Goal: Task Accomplishment & Management: Complete application form

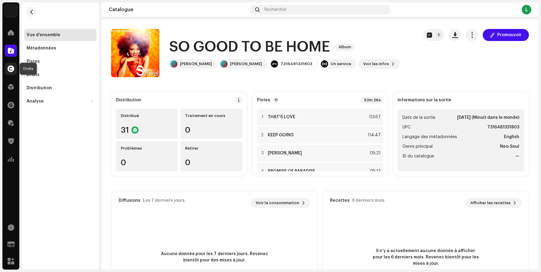
click at [9, 70] on span at bounding box center [11, 68] width 7 height 5
click at [15, 57] on div "Catalogue" at bounding box center [10, 50] width 17 height 17
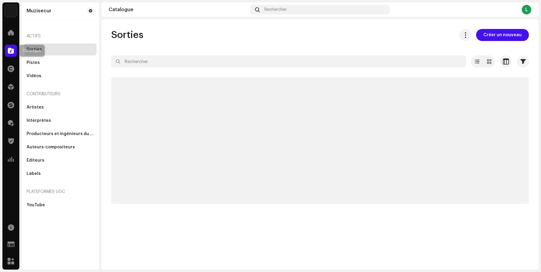
click at [13, 52] on span at bounding box center [11, 50] width 6 height 5
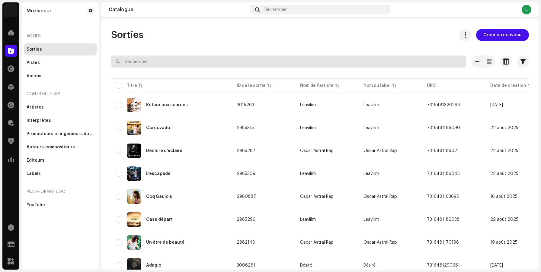
click at [135, 64] on input "text" at bounding box center [288, 62] width 355 height 12
paste input "Pire des Berceuses"
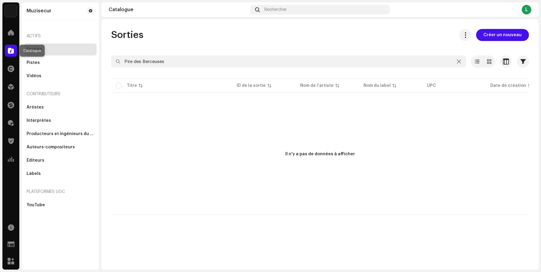
click at [11, 55] on div at bounding box center [11, 51] width 12 height 12
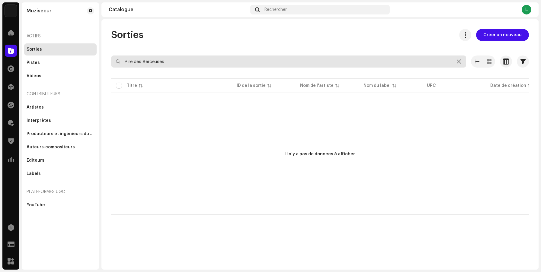
drag, startPoint x: 182, startPoint y: 64, endPoint x: 105, endPoint y: 53, distance: 77.7
click at [105, 53] on div "Sorties Créer un nouveau Pire des Berceuses Sélectionné 0 Désélectionner tout 0…" at bounding box center [319, 122] width 437 height 186
type input "sutra"
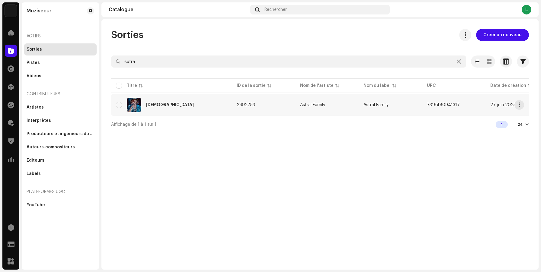
click at [194, 107] on div "[DEMOGRAPHIC_DATA]" at bounding box center [171, 105] width 111 height 14
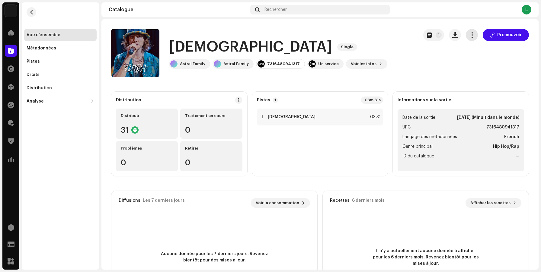
click at [469, 37] on span "button" at bounding box center [472, 35] width 6 height 5
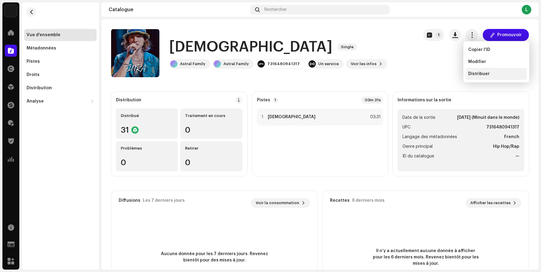
click at [472, 76] on span "Distribuer" at bounding box center [478, 74] width 21 height 5
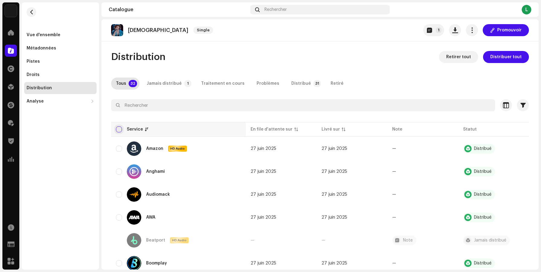
click at [121, 129] on input "checkbox" at bounding box center [119, 129] width 6 height 6
checkbox input "true"
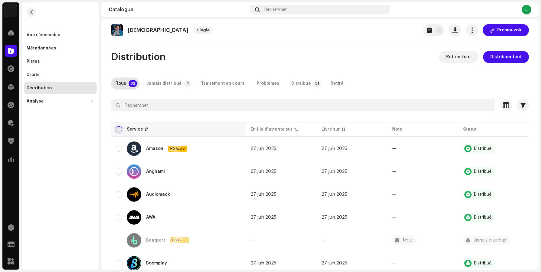
checkbox input "true"
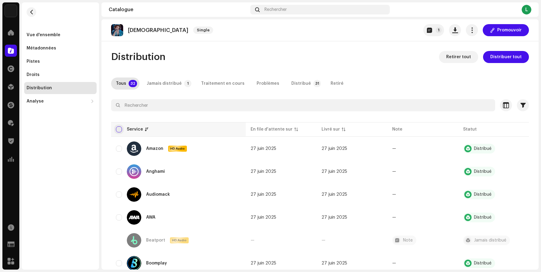
checkbox input "true"
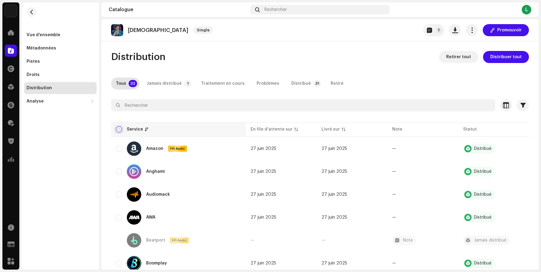
checkbox input "true"
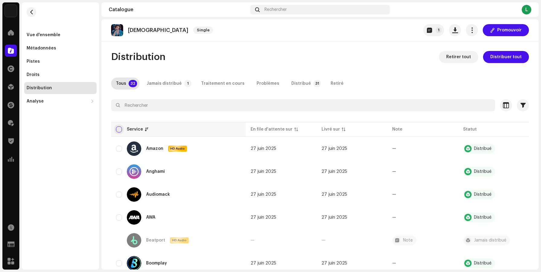
checkbox input "true"
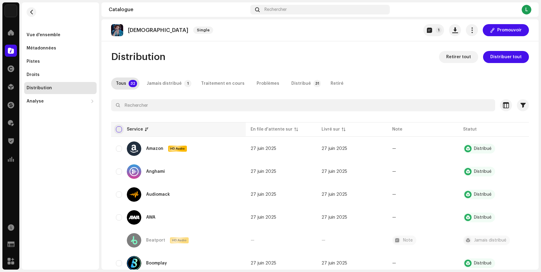
checkbox input "true"
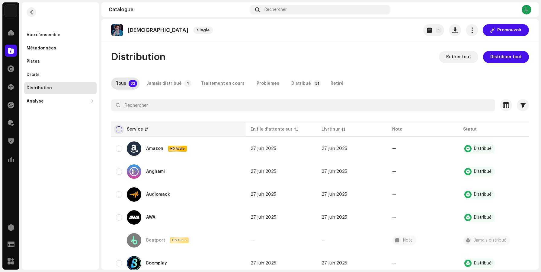
checkbox input "true"
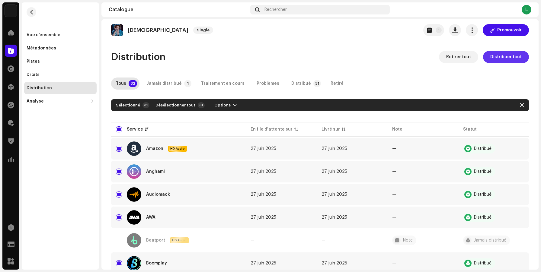
click at [491, 54] on span "Distribuer tout" at bounding box center [505, 57] width 31 height 12
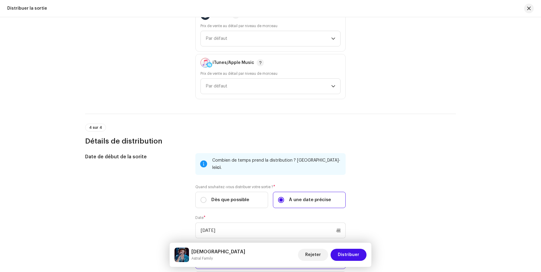
scroll to position [1009, 0]
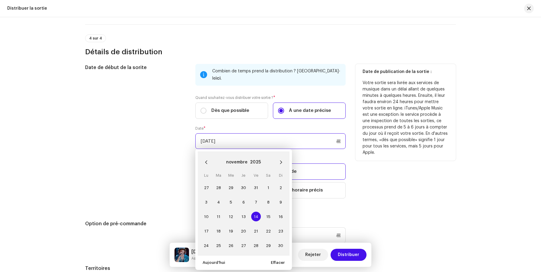
click at [221, 136] on input "[DATE]" at bounding box center [270, 141] width 150 height 16
click at [279, 160] on icon "Next Month" at bounding box center [281, 162] width 4 height 4
click at [255, 241] on span "30" at bounding box center [256, 246] width 10 height 10
type input "[DATE]"
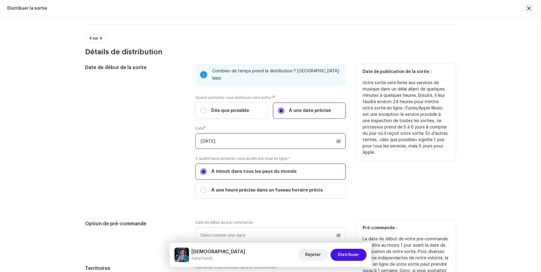
scroll to position [1084, 0]
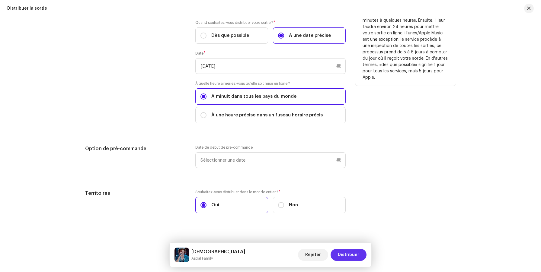
click at [354, 255] on span "Distribuer" at bounding box center [348, 255] width 21 height 12
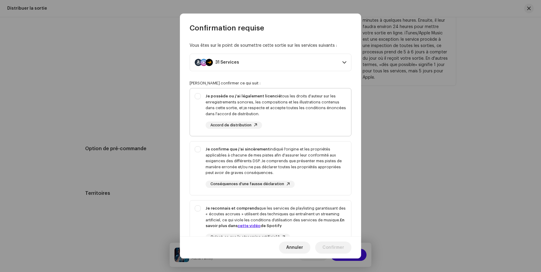
click at [199, 96] on div "Je possède ou j'ai légalement licencié tous les droits d'auteur sur les enregis…" at bounding box center [270, 110] width 161 height 45
checkbox input "true"
click at [199, 148] on div "Je confirme que j'ai sincèrement indiqué l'origine et les propriétés applicable…" at bounding box center [270, 167] width 161 height 51
checkbox input "true"
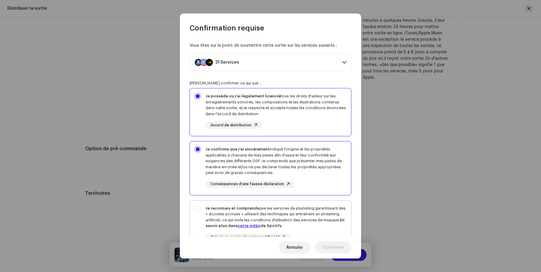
click at [200, 209] on div "Je reconnais et comprends que les services de playlisting garantissant des « éc…" at bounding box center [270, 228] width 161 height 55
checkbox input "true"
click at [334, 251] on span "Confirmer" at bounding box center [333, 248] width 22 height 12
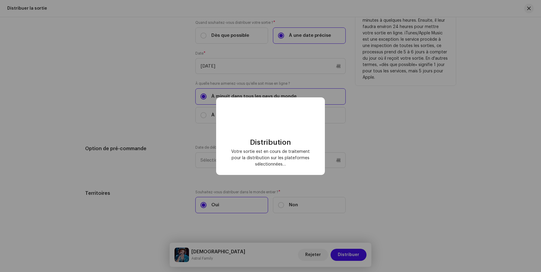
checkbox input "false"
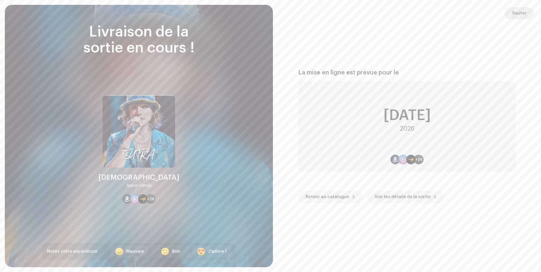
click at [518, 15] on span "Sauter" at bounding box center [519, 13] width 14 height 12
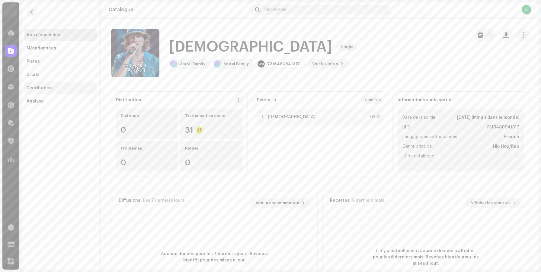
click at [32, 89] on div "Distribution" at bounding box center [39, 88] width 25 height 5
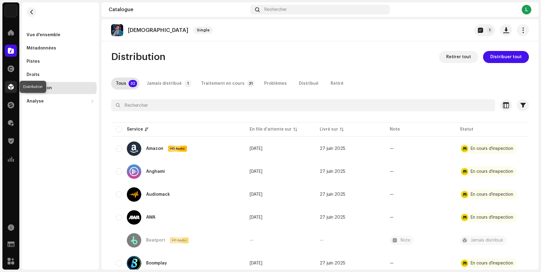
click at [8, 86] on span at bounding box center [11, 86] width 6 height 5
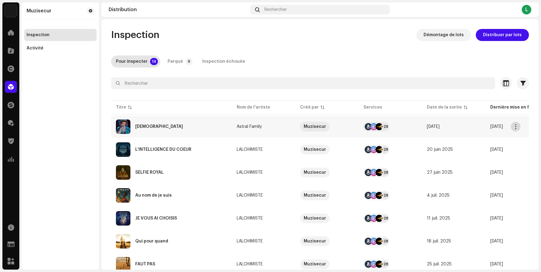
click at [513, 128] on span "button" at bounding box center [515, 126] width 5 height 5
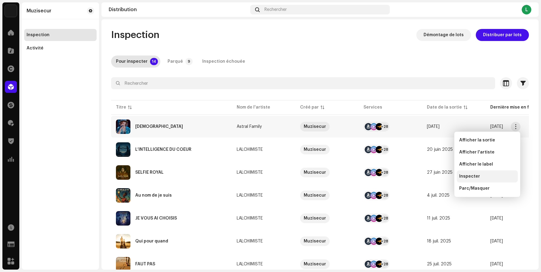
click at [478, 177] on span "Inspecter" at bounding box center [469, 176] width 21 height 5
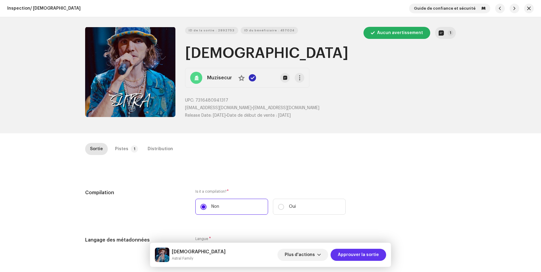
click at [372, 256] on span "Approuver la sortie" at bounding box center [358, 255] width 41 height 12
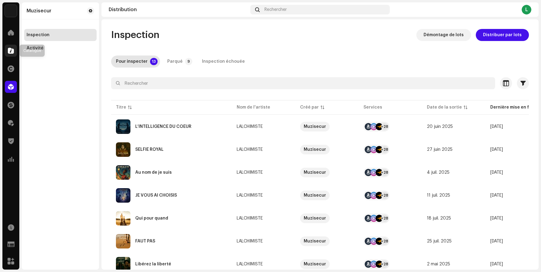
click at [13, 52] on span at bounding box center [11, 50] width 6 height 5
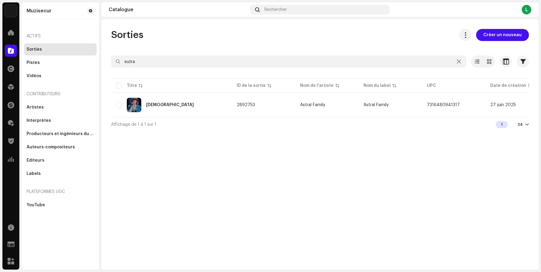
click at [333, 38] on div "Sorties Créer un nouveau" at bounding box center [320, 35] width 418 height 12
click at [504, 34] on span "Créer un nouveau" at bounding box center [502, 35] width 38 height 12
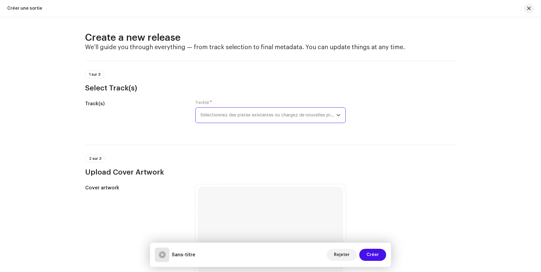
click at [307, 115] on span "Sélectionnez des pistes existantes ou chargez de nouvelles pistes" at bounding box center [268, 115] width 136 height 15
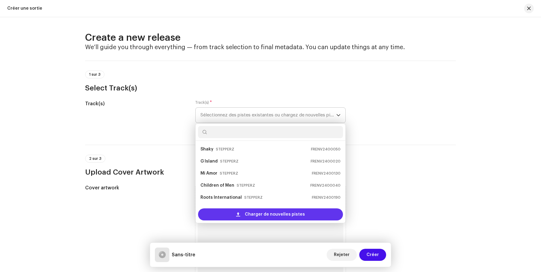
scroll to position [10, 0]
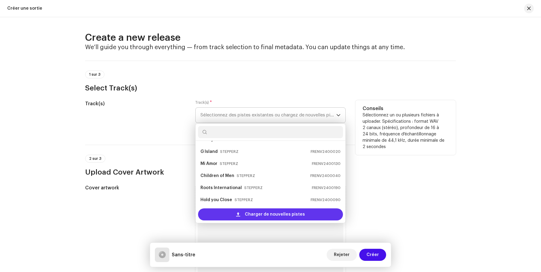
click at [243, 212] on div "Charger de nouvelles pistes" at bounding box center [270, 215] width 145 height 12
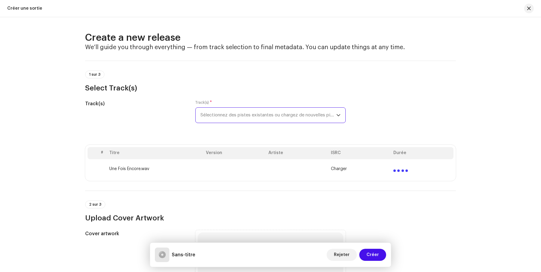
scroll to position [123, 0]
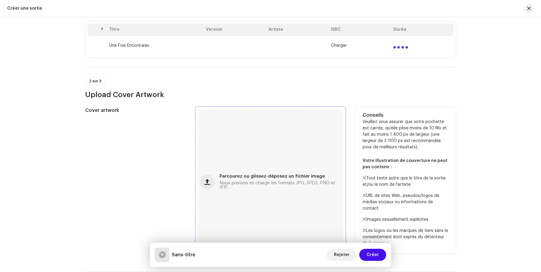
click at [248, 159] on div "Parcourez ou glissez-déposez un fichier image Nous prenons en charge les format…" at bounding box center [270, 181] width 145 height 145
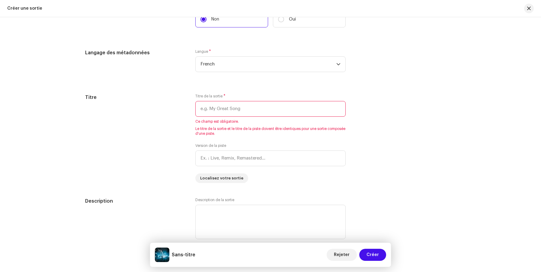
scroll to position [520, 0]
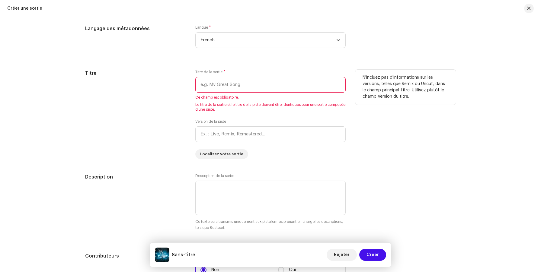
click at [263, 86] on input "text" at bounding box center [270, 85] width 150 height 16
paste input "Une fois encore"
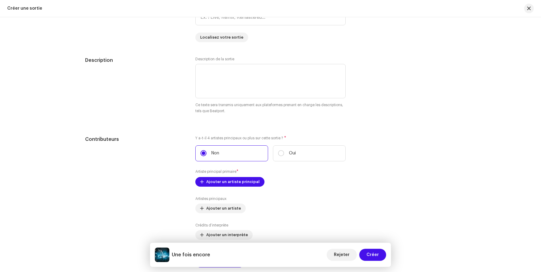
scroll to position [643, 0]
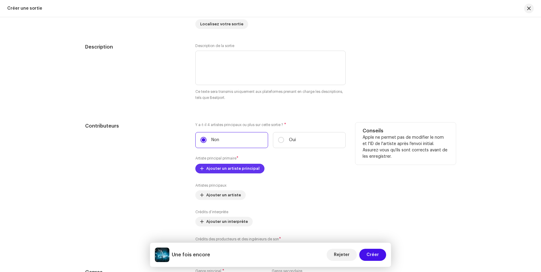
type input "Une fois encore"
click at [233, 168] on span "Ajouter un artiste principal" at bounding box center [232, 169] width 53 height 12
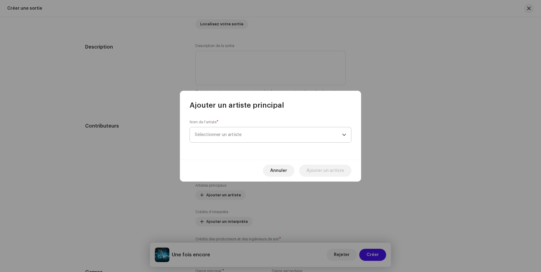
click at [231, 134] on span "Sélectionner un artiste" at bounding box center [218, 134] width 47 height 5
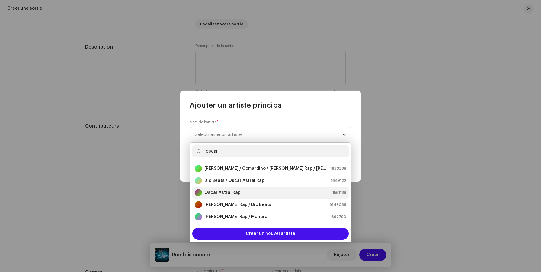
type input "oscar"
click at [227, 188] on li "[PERSON_NAME] Rap 1561188" at bounding box center [270, 193] width 156 height 12
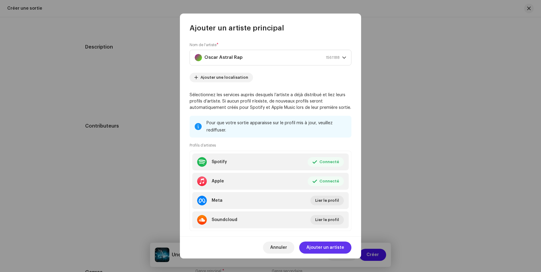
click at [317, 248] on span "Ajouter un artiste" at bounding box center [325, 248] width 38 height 12
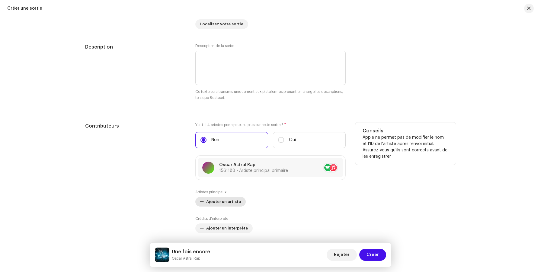
click at [225, 200] on span "Ajouter un artiste" at bounding box center [223, 202] width 35 height 12
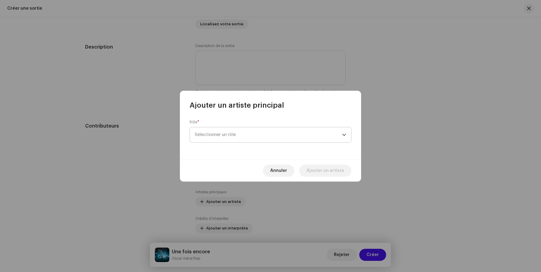
click at [237, 134] on span "Sélectionner un rôle" at bounding box center [268, 134] width 147 height 15
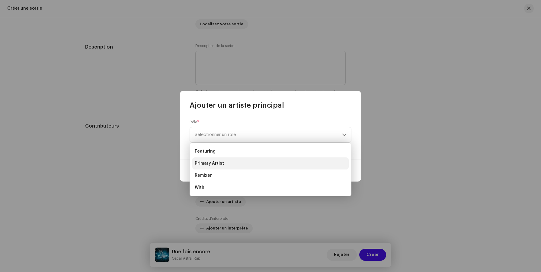
click at [223, 162] on li "Primary Artist" at bounding box center [270, 164] width 156 height 12
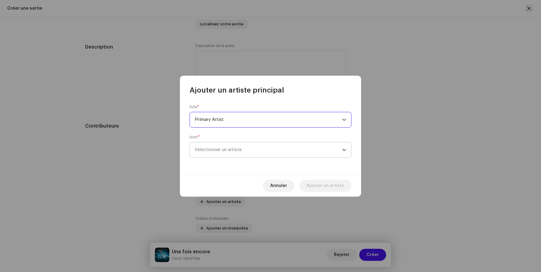
click at [219, 151] on span "Sélectionner un artiste" at bounding box center [218, 150] width 47 height 5
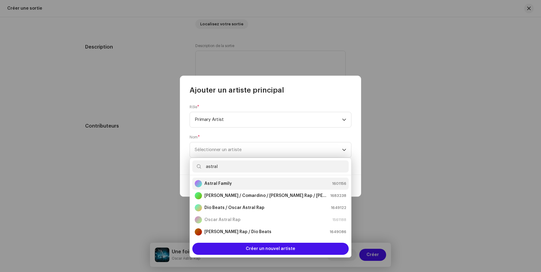
type input "astral"
click at [228, 182] on strong "Astral Family" at bounding box center [217, 184] width 27 height 6
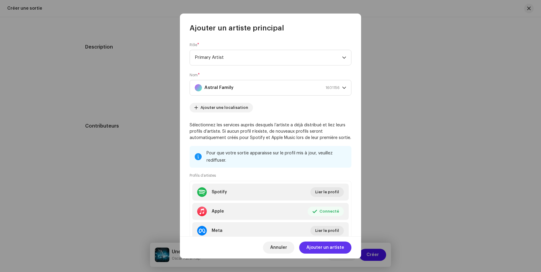
click at [324, 250] on span "Ajouter un artiste" at bounding box center [325, 248] width 38 height 12
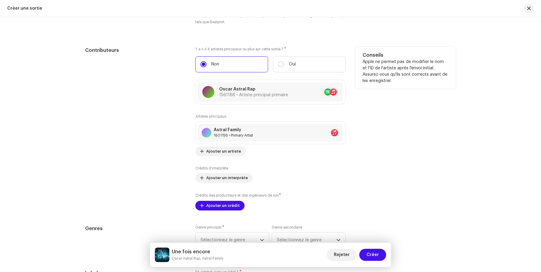
scroll to position [744, 0]
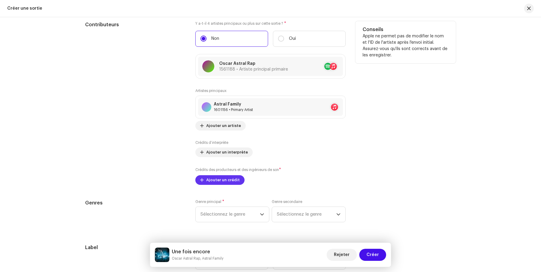
click at [222, 181] on span "Ajouter un crédit" at bounding box center [222, 180] width 33 height 12
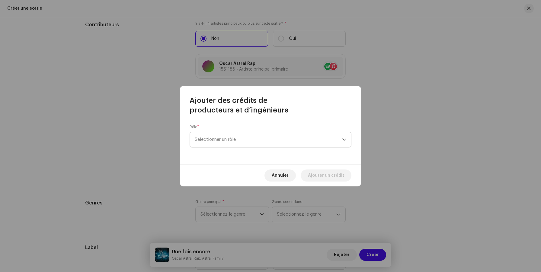
click at [221, 142] on span "Sélectionner un rôle" at bounding box center [268, 139] width 147 height 15
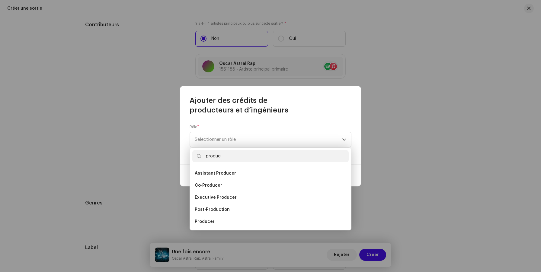
scroll to position [10, 0]
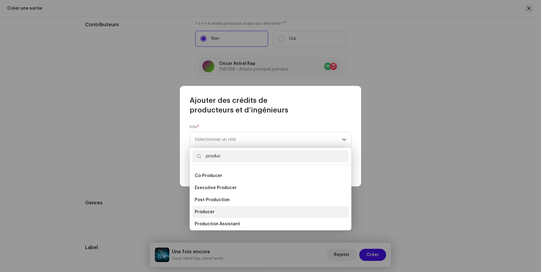
type input "produc"
click at [217, 211] on li "Producer" at bounding box center [270, 212] width 156 height 12
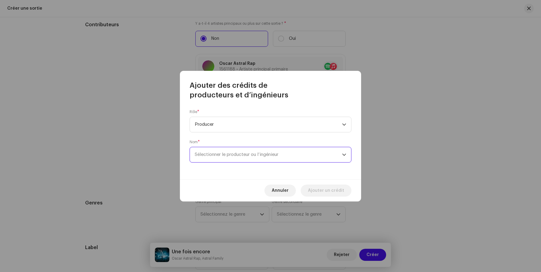
click at [258, 155] on span "Sélectionner le producteur ou l’ingénieur" at bounding box center [237, 154] width 84 height 5
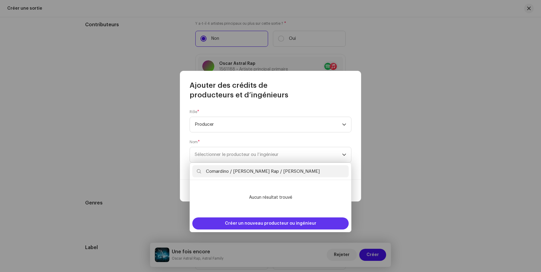
type input "Comardino / [PERSON_NAME] Rap / [PERSON_NAME]"
click at [279, 224] on span "Créer un nouveau producteur ou ingénieur" at bounding box center [270, 224] width 91 height 12
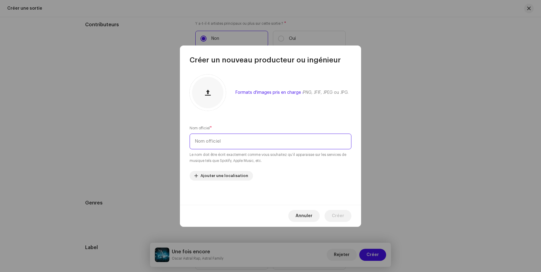
click at [253, 144] on input "text" at bounding box center [270, 142] width 162 height 16
paste input "Comardino / [PERSON_NAME] Rap / [PERSON_NAME]"
type input "Comardino / [PERSON_NAME] Rap / [PERSON_NAME]"
click at [335, 219] on span "Créer" at bounding box center [338, 216] width 12 height 12
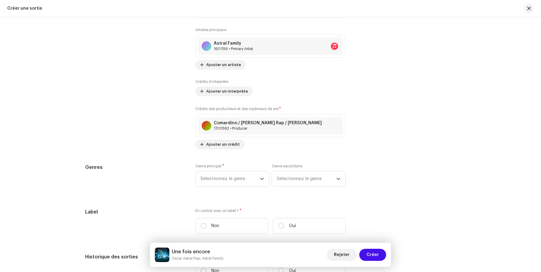
scroll to position [909, 0]
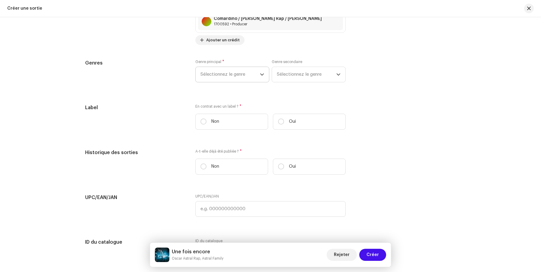
click at [229, 75] on span "Sélectionnez le genre" at bounding box center [229, 74] width 59 height 15
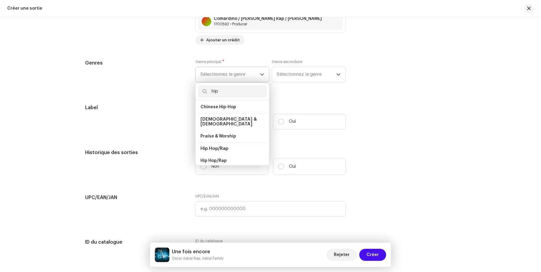
scroll to position [15, 0]
type input "hip"
click at [222, 153] on li "Hip Hop/Rap" at bounding box center [232, 159] width 68 height 12
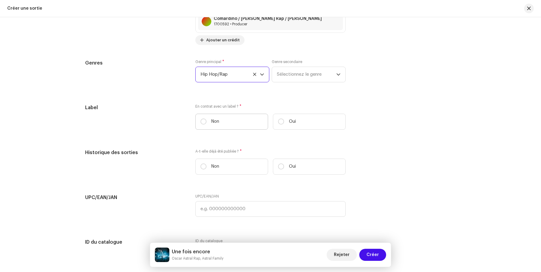
click at [231, 125] on label "Non" at bounding box center [231, 122] width 73 height 16
click at [206, 125] on input "Non" at bounding box center [203, 122] width 6 height 6
radio input "true"
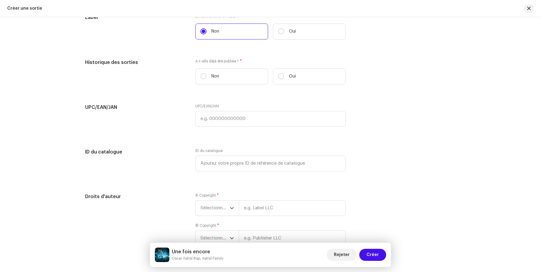
scroll to position [1005, 0]
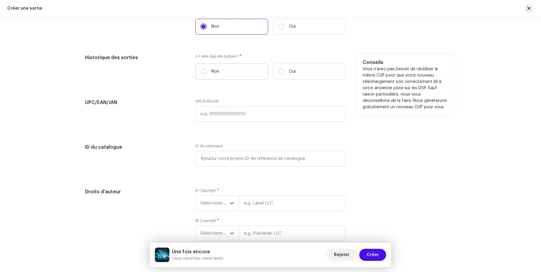
click at [228, 81] on div "A-t-elle déjà été publiée ? * Non Oui" at bounding box center [270, 69] width 150 height 30
click at [228, 76] on label "Non" at bounding box center [231, 72] width 73 height 16
click at [206, 75] on input "Non" at bounding box center [203, 71] width 6 height 6
radio input "true"
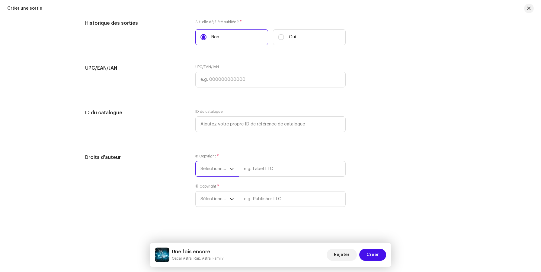
click at [222, 167] on span "Sélectionner une année" at bounding box center [214, 168] width 29 height 15
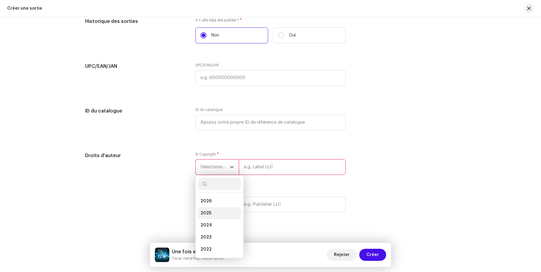
click at [210, 216] on li "2025" at bounding box center [219, 213] width 43 height 12
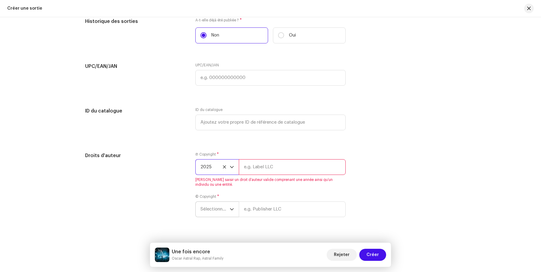
click at [211, 208] on span "Sélectionner une année" at bounding box center [214, 209] width 29 height 15
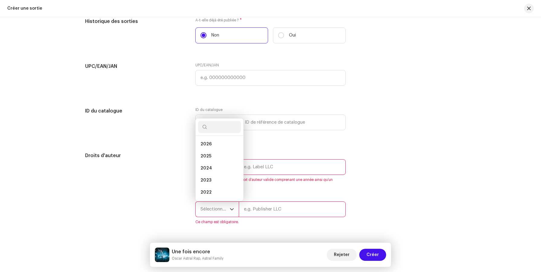
scroll to position [10, 0]
click at [210, 150] on li "2025" at bounding box center [219, 147] width 43 height 12
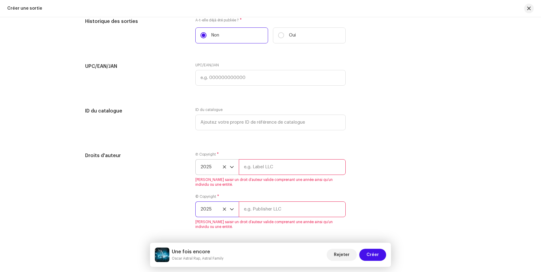
click at [292, 212] on input "text" at bounding box center [292, 210] width 107 height 16
paste input "Oscar Astral Rap"
type input "Oscar Astral Rap"
click at [296, 169] on input "text" at bounding box center [292, 167] width 107 height 16
paste input "[PERSON_NAME] / [PERSON_NAME]"
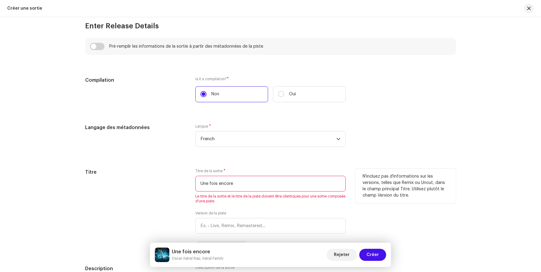
scroll to position [426, 0]
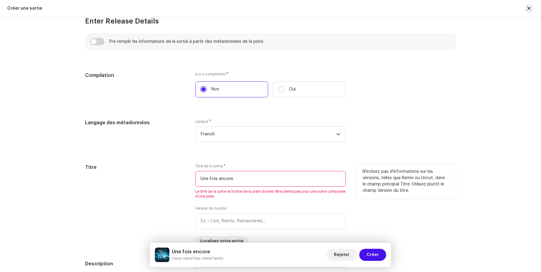
type input "[PERSON_NAME] / [PERSON_NAME]"
click at [275, 176] on input "Une fois encore" at bounding box center [270, 179] width 150 height 16
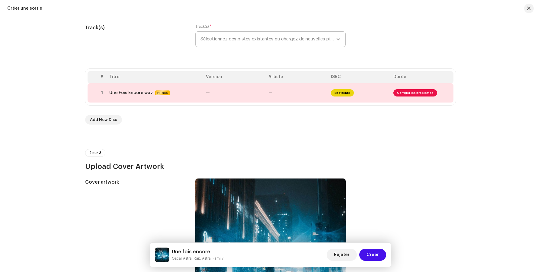
scroll to position [63, 0]
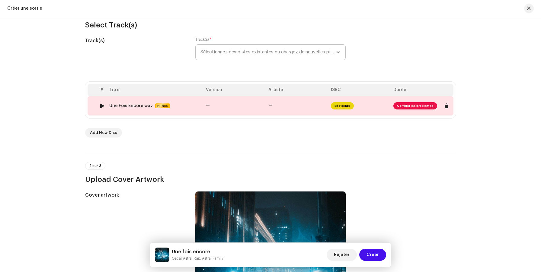
click at [186, 110] on td "Une Fois Encore.wav Hi-Res" at bounding box center [155, 105] width 97 height 19
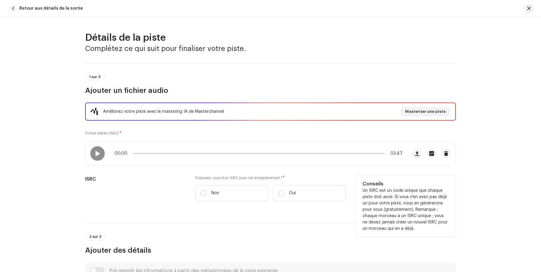
scroll to position [139, 0]
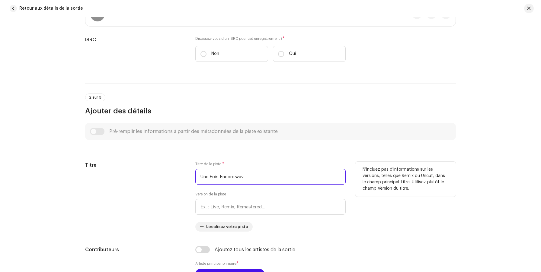
drag, startPoint x: 242, startPoint y: 177, endPoint x: 164, endPoint y: 170, distance: 77.9
click at [166, 170] on div "Titre Titre de la piste * Une Fois Encore.wav Version de la piste Localisez vot…" at bounding box center [270, 197] width 371 height 70
paste input "fois encore"
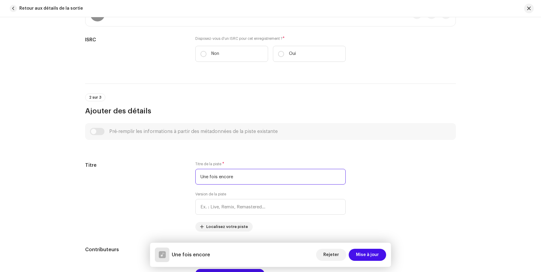
type input "Une fois encore"
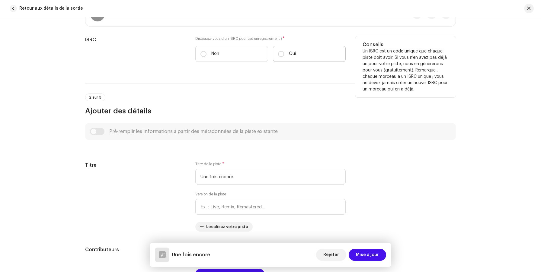
click at [285, 56] on label "Oui" at bounding box center [309, 54] width 73 height 16
click at [284, 56] on input "Oui" at bounding box center [281, 54] width 6 height 6
radio input "true"
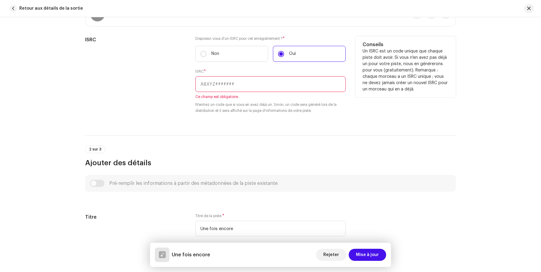
click at [256, 86] on input "text" at bounding box center [270, 84] width 150 height 16
paste input "FRF2S2500012"
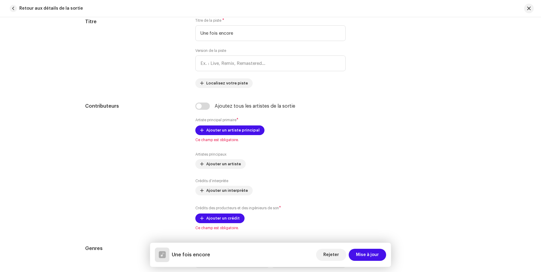
scroll to position [327, 0]
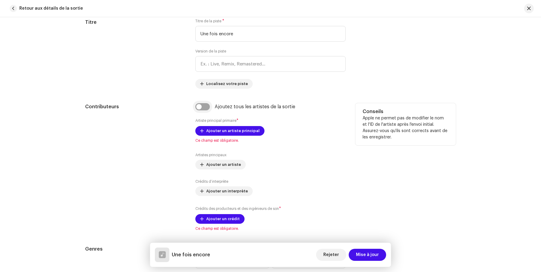
type input "FRF2S2500012"
click at [205, 109] on input "checkbox" at bounding box center [202, 106] width 14 height 7
checkbox input "true"
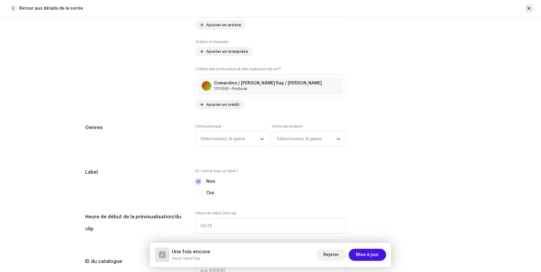
scroll to position [521, 0]
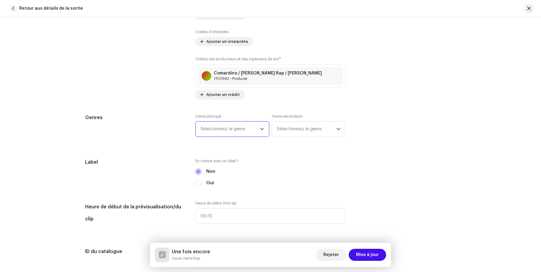
click at [253, 133] on span "Sélectionnez le genre" at bounding box center [229, 129] width 59 height 15
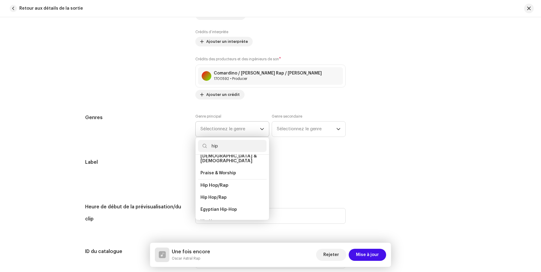
scroll to position [35, 0]
type input "hip"
click at [228, 189] on li "Hip Hop/Rap" at bounding box center [232, 194] width 68 height 12
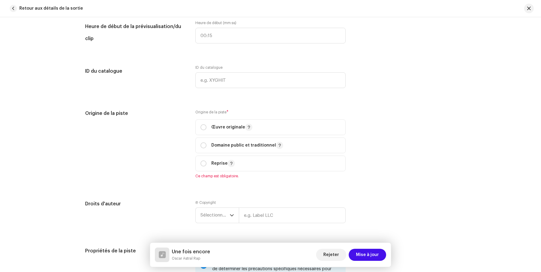
scroll to position [702, 0]
click at [203, 131] on div "Œuvre originale" at bounding box center [226, 126] width 52 height 7
radio input "true"
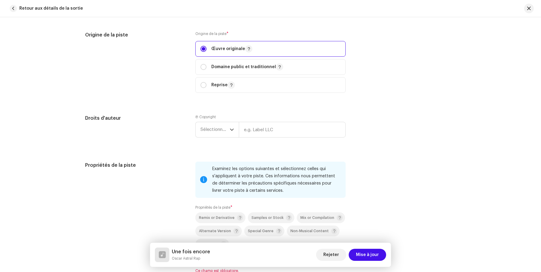
scroll to position [806, 0]
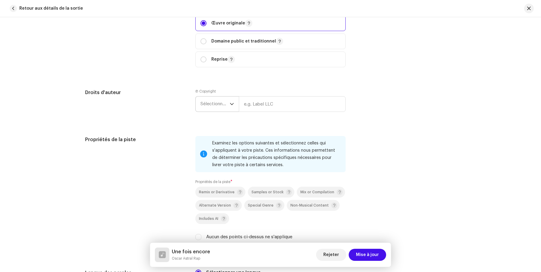
click at [215, 107] on span "Sélectionner une année" at bounding box center [214, 104] width 29 height 15
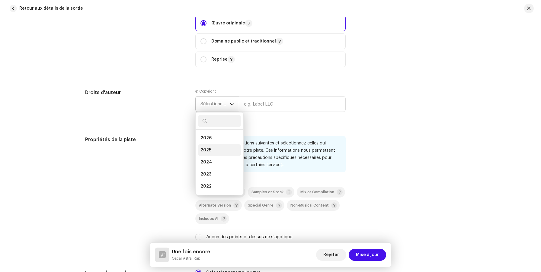
click at [213, 152] on li "2025" at bounding box center [219, 150] width 43 height 12
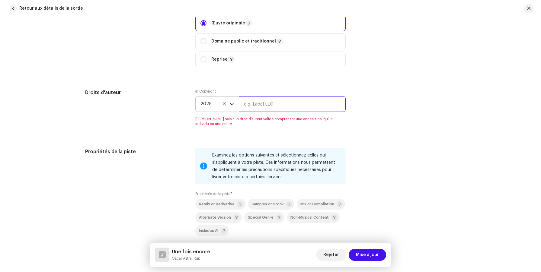
click at [291, 110] on input "text" at bounding box center [292, 104] width 107 height 16
paste input "[PERSON_NAME] / [PERSON_NAME]"
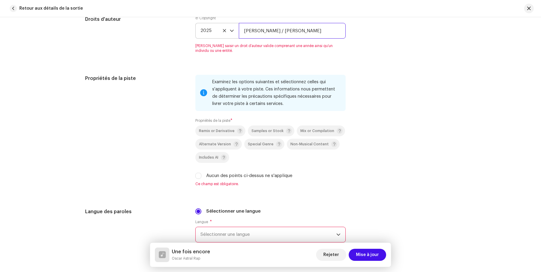
scroll to position [925, 0]
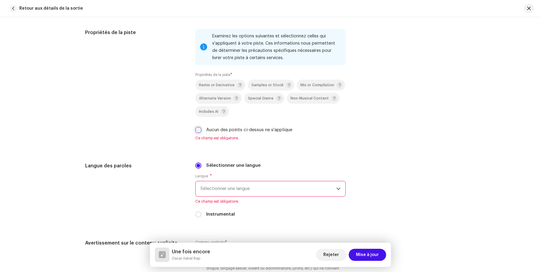
type input "[PERSON_NAME] / [PERSON_NAME]"
click at [198, 131] on input "Aucun des points ci-dessus ne s'applique" at bounding box center [198, 130] width 6 height 6
checkbox input "true"
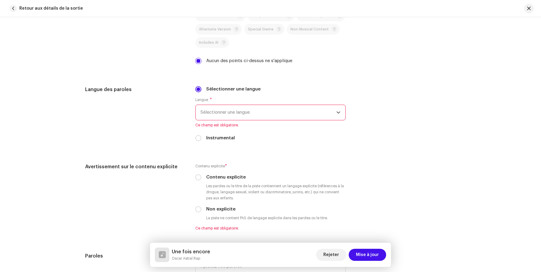
scroll to position [995, 0]
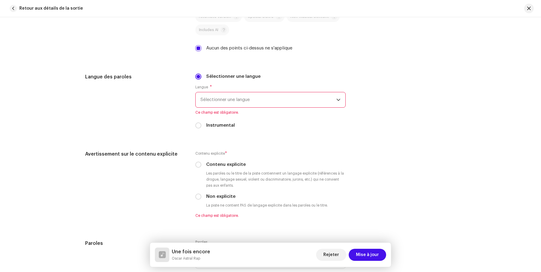
click at [214, 106] on span "Sélectionner une langue" at bounding box center [268, 99] width 136 height 15
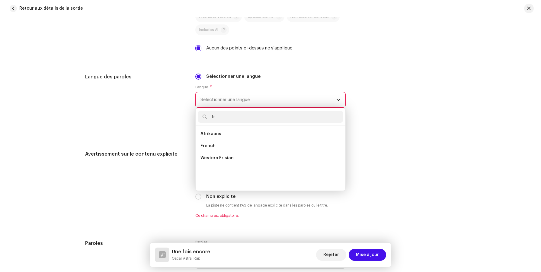
scroll to position [0, 0]
type input "fren"
click at [224, 135] on li "French" at bounding box center [270, 134] width 145 height 12
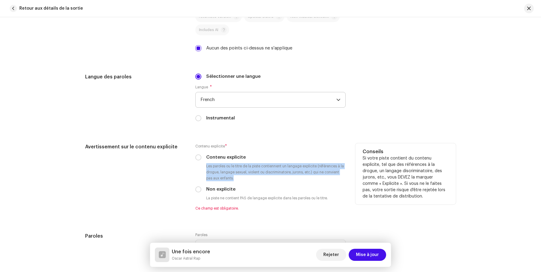
click at [202, 188] on div "Contenu explicite * Contenu explicite Les paroles ou le titre de la piste conti…" at bounding box center [270, 177] width 150 height 68
click at [198, 190] on input "Non explicite" at bounding box center [198, 189] width 6 height 6
radio input "true"
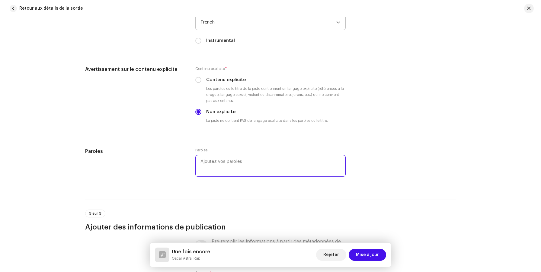
click at [262, 176] on textarea at bounding box center [270, 166] width 150 height 22
paste textarea "Lor-ip dol si ame consecte ad el sedd e’tempori utl ? Etd-ma ali en ad minim, v…"
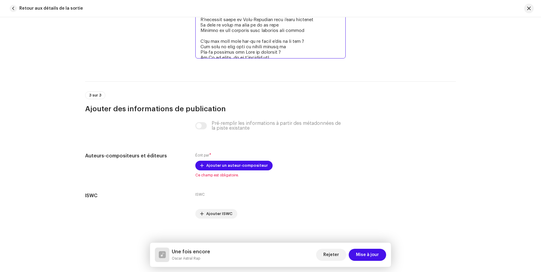
scroll to position [1540, 0]
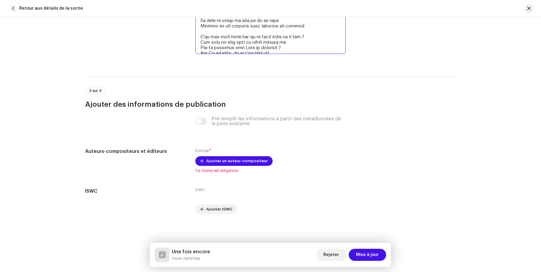
type textarea "Lor-ip dol si ame consecte ad el sedd e’tempori utl ? Etd-ma ali en ad minim, v…"
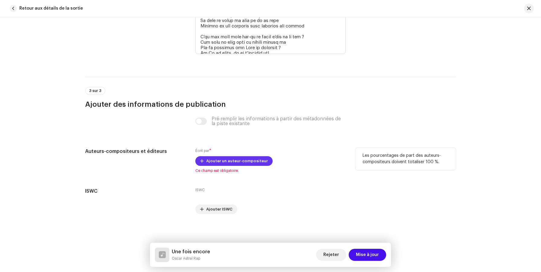
click at [220, 164] on span "Ajouter un auteur-compositeur" at bounding box center [237, 161] width 62 height 12
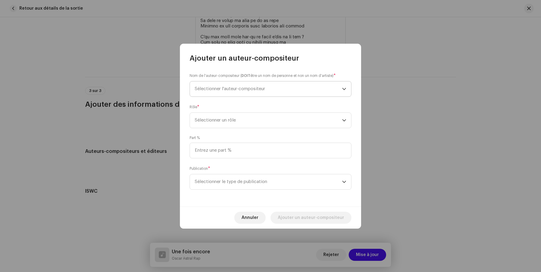
click at [261, 89] on span "Sélectionner l'auteur-compositeur" at bounding box center [230, 89] width 70 height 5
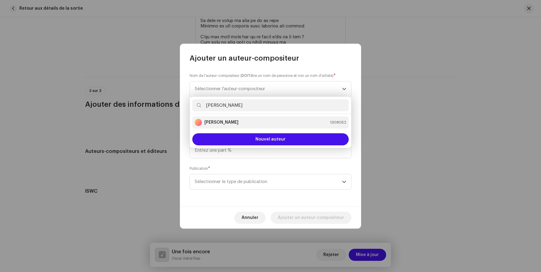
type input "[PERSON_NAME]"
click at [241, 120] on div "[PERSON_NAME] 1308052" at bounding box center [270, 122] width 151 height 7
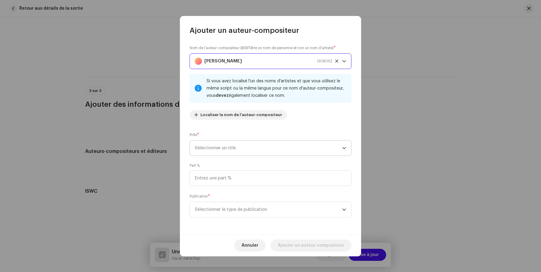
click at [262, 151] on span "Sélectionner un rôle" at bounding box center [268, 148] width 147 height 15
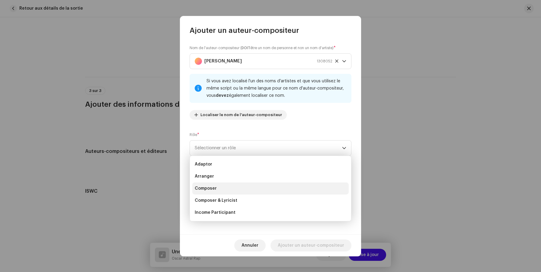
click at [248, 189] on li "Composer" at bounding box center [270, 189] width 156 height 12
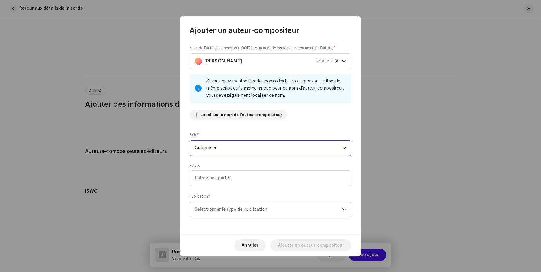
click at [242, 209] on span "Sélectionner le type de publication" at bounding box center [268, 209] width 147 height 15
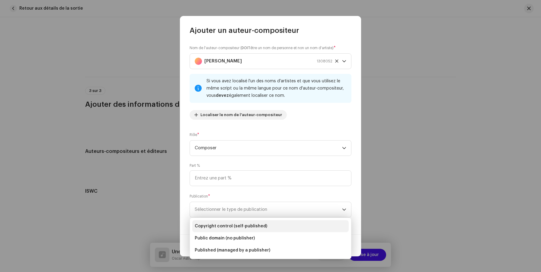
click at [234, 227] on span "Copyright control (self-published)" at bounding box center [231, 226] width 72 height 6
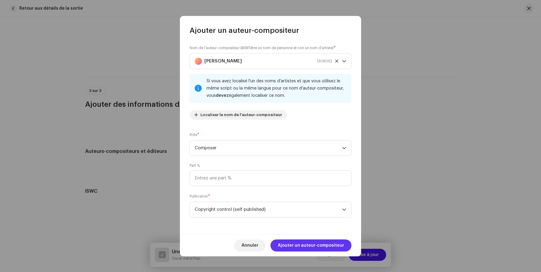
click at [302, 244] on span "Ajouter un auteur-compositeur" at bounding box center [311, 246] width 66 height 12
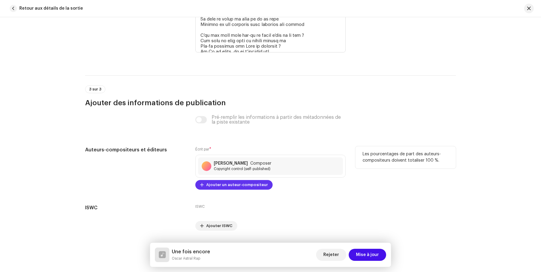
click at [247, 184] on span "Ajouter un auteur-compositeur" at bounding box center [237, 185] width 62 height 12
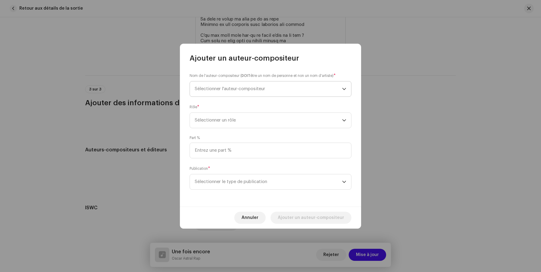
click at [237, 93] on span "Sélectionner l'auteur-compositeur" at bounding box center [268, 88] width 147 height 15
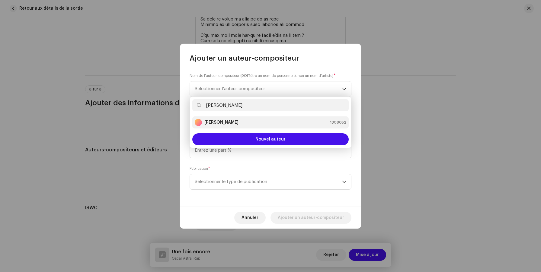
type input "[PERSON_NAME]"
click at [223, 121] on strong "[PERSON_NAME]" at bounding box center [221, 122] width 34 height 6
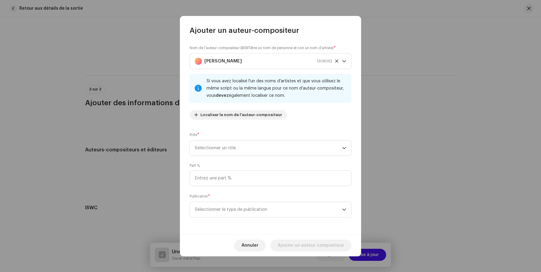
click at [238, 159] on div "Nom de l'auteur-compositeur ( DOIT être un nom de personne et non un nom d'arti…" at bounding box center [270, 134] width 181 height 199
click at [236, 152] on span "Sélectionner un rôle" at bounding box center [268, 148] width 147 height 15
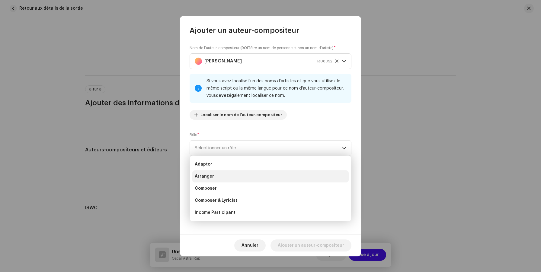
click at [230, 178] on li "Arranger" at bounding box center [270, 176] width 156 height 12
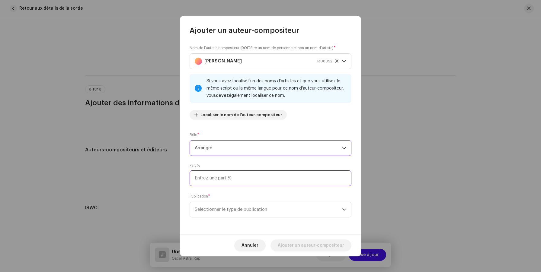
click at [231, 180] on input at bounding box center [270, 178] width 162 height 16
click at [229, 211] on span "Sélectionner le type de publication" at bounding box center [268, 209] width 147 height 15
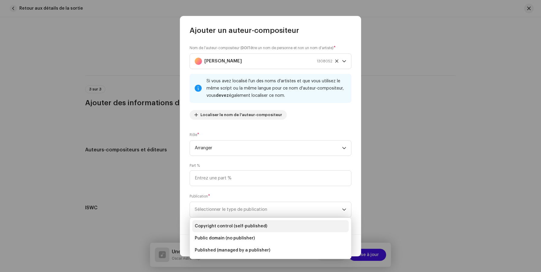
click at [226, 221] on li "Copyright control (self-published)" at bounding box center [270, 226] width 156 height 12
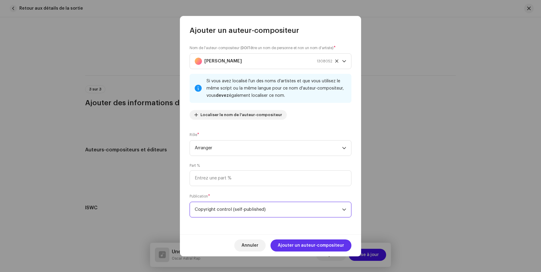
click at [300, 245] on span "Ajouter un auteur-compositeur" at bounding box center [311, 246] width 66 height 12
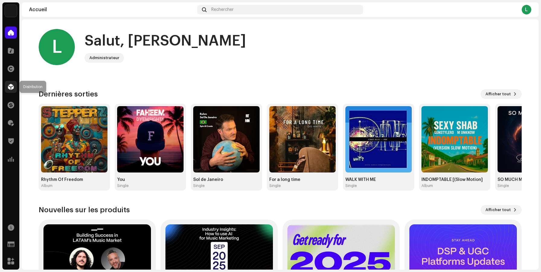
click at [8, 89] on span at bounding box center [11, 86] width 6 height 5
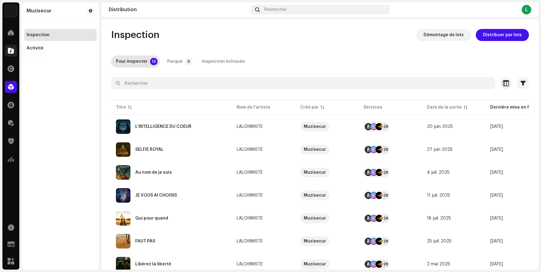
click at [11, 51] on span at bounding box center [11, 50] width 6 height 5
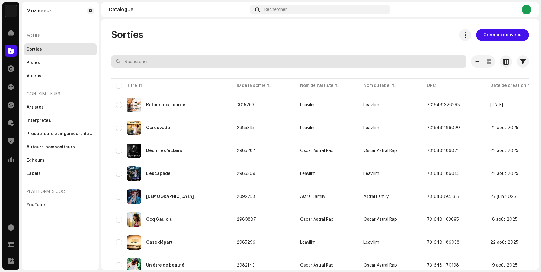
click at [153, 63] on input "text" at bounding box center [288, 62] width 355 height 12
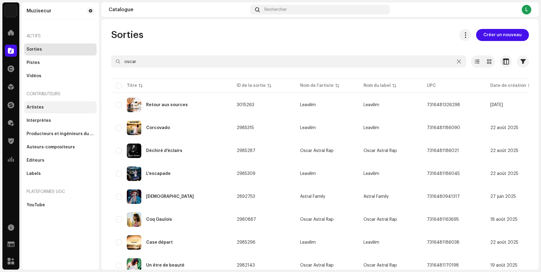
click at [44, 109] on div "Artistes" at bounding box center [61, 107] width 68 height 5
click at [40, 108] on div "Artistes" at bounding box center [35, 107] width 17 height 5
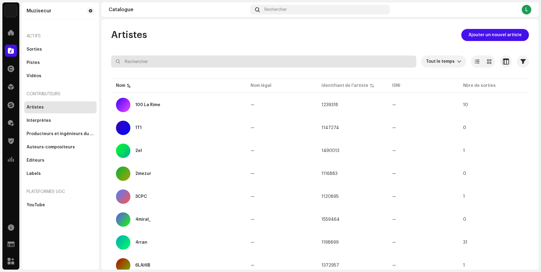
click at [166, 62] on input "text" at bounding box center [263, 62] width 305 height 12
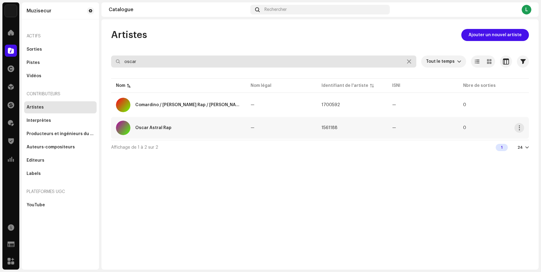
type input "oscar"
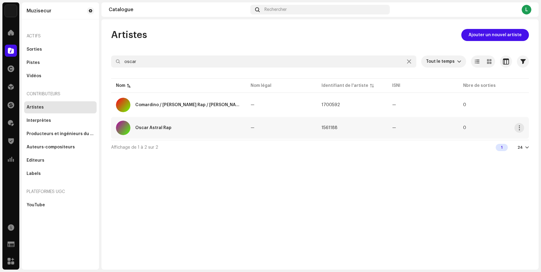
click at [152, 125] on div "Oscar Astral Rap" at bounding box center [178, 128] width 125 height 14
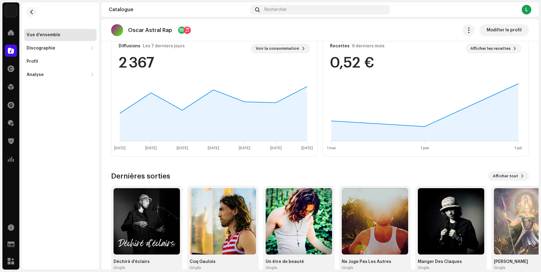
scroll to position [168, 0]
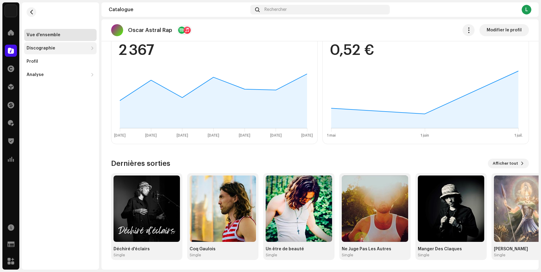
click at [66, 46] on div "Discographie" at bounding box center [58, 48] width 62 height 5
click at [48, 65] on div "Sorties" at bounding box center [60, 62] width 72 height 12
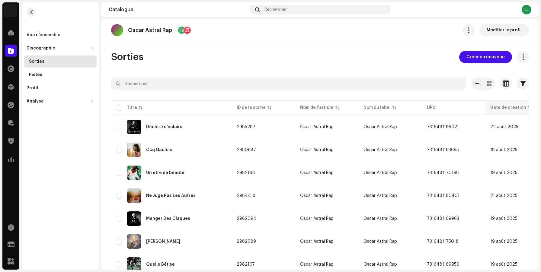
click at [503, 107] on div "Date de création" at bounding box center [508, 108] width 36 height 6
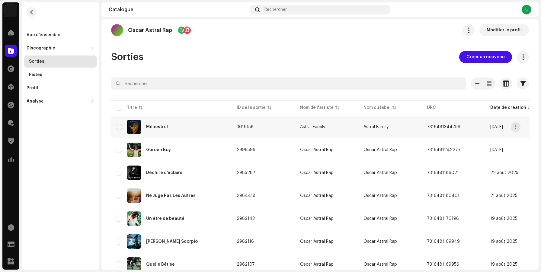
click at [306, 129] on td "Astral Family" at bounding box center [326, 127] width 63 height 22
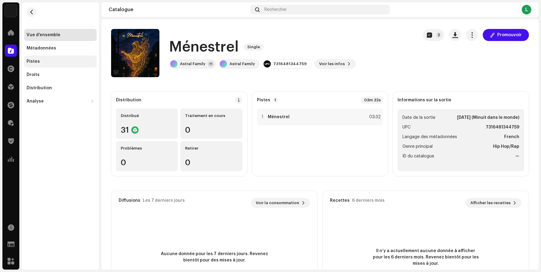
click at [49, 62] on div "Pistes" at bounding box center [61, 61] width 68 height 5
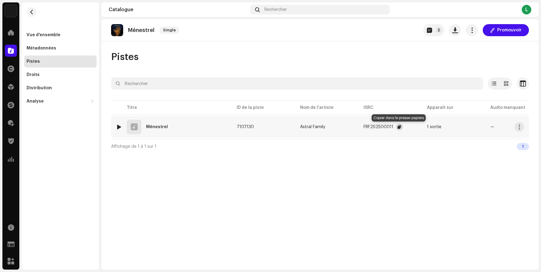
click at [396, 126] on button "button" at bounding box center [399, 126] width 7 height 7
click at [13, 37] on div at bounding box center [11, 33] width 12 height 12
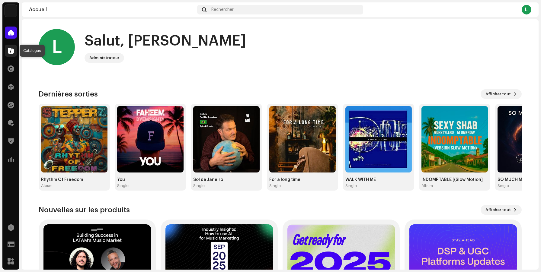
click at [13, 51] on span at bounding box center [11, 50] width 6 height 5
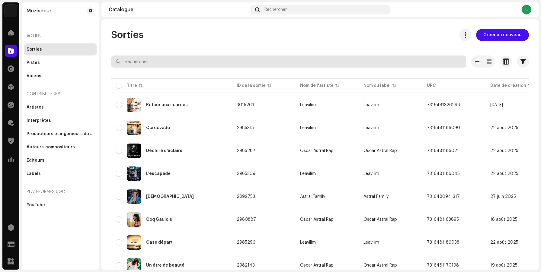
click at [137, 63] on input "text" at bounding box center [288, 62] width 355 height 12
paste input "FRF2S2500011"
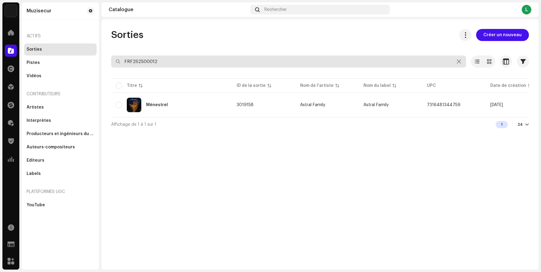
type input "FRF2S2500012"
